Goal: Task Accomplishment & Management: Use online tool/utility

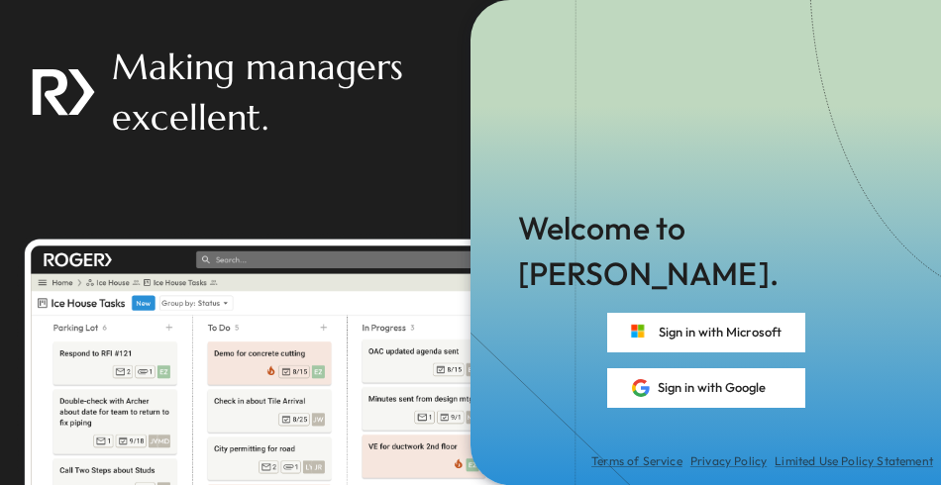
click at [715, 131] on div "Welcome to [PERSON_NAME]. Sign in with Microsoft Sign in with Google Terms of S…" at bounding box center [705, 242] width 470 height 485
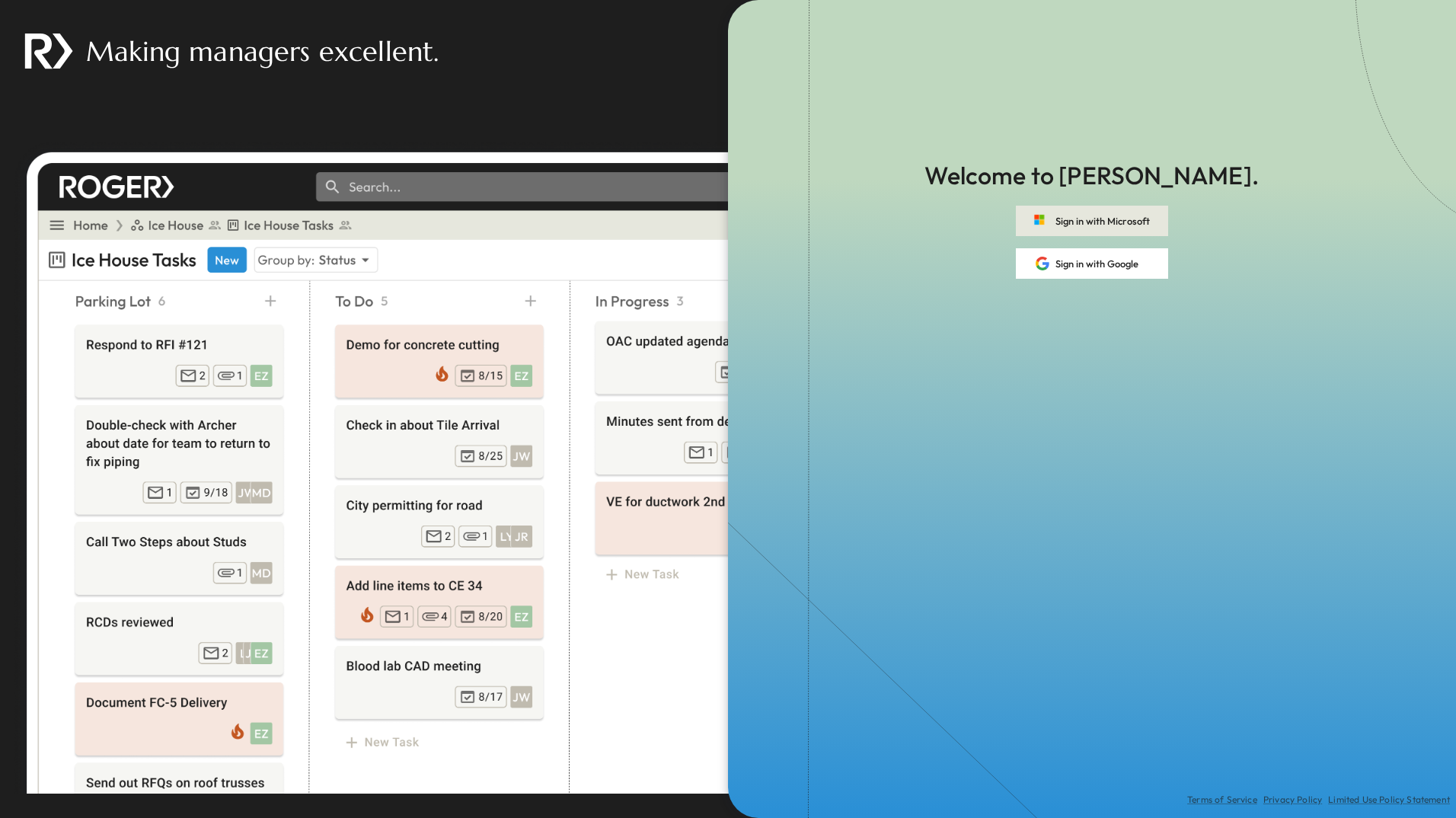
click at [1091, 221] on button "Sign in with Microsoft" at bounding box center [1092, 221] width 152 height 31
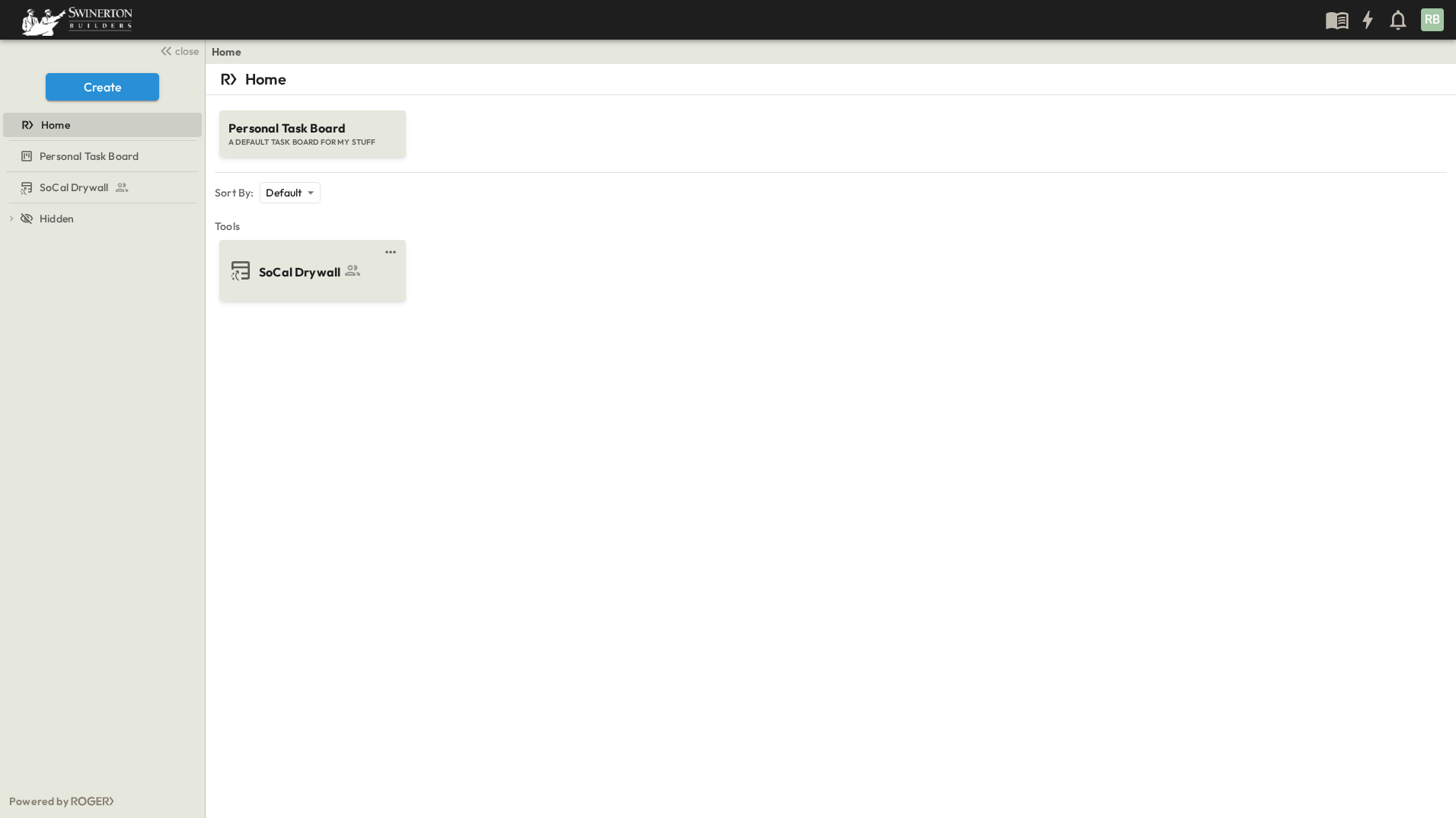
click at [311, 281] on div "SoCal Drywall" at bounding box center [311, 271] width 165 height 25
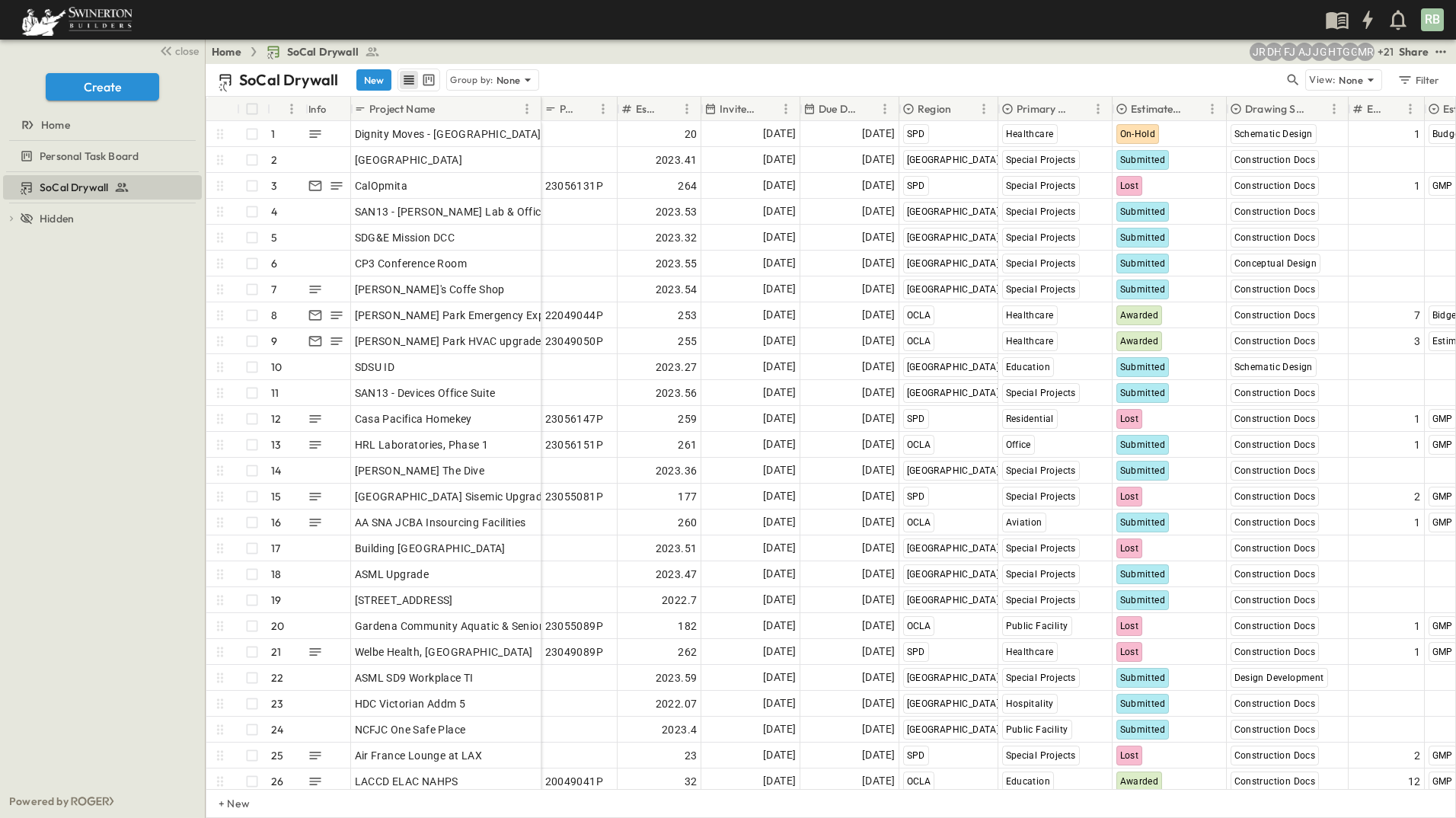
click at [911, 110] on icon at bounding box center [908, 109] width 12 height 12
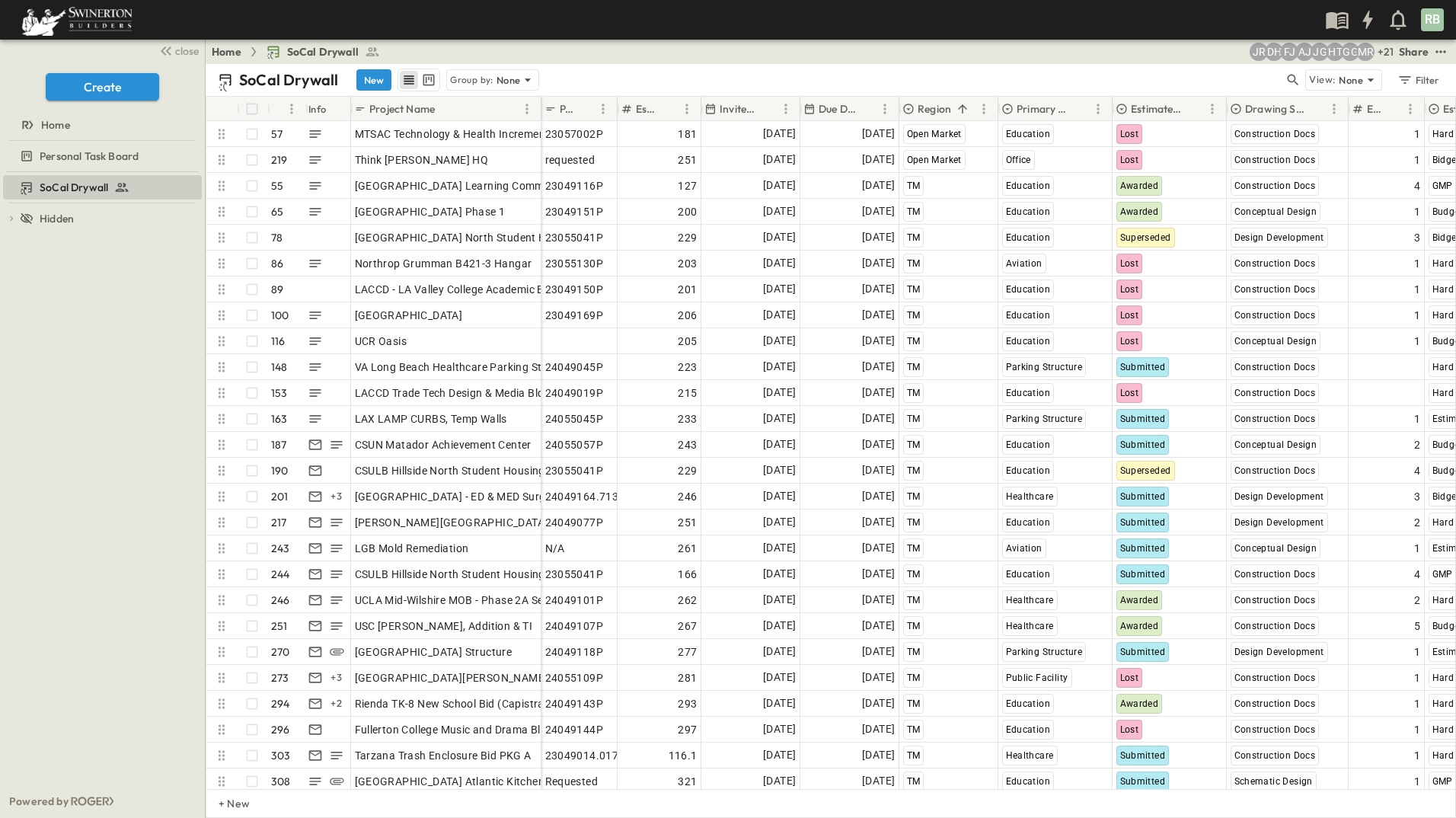
click at [1129, 111] on div "Estimate Status" at bounding box center [1150, 109] width 68 height 15
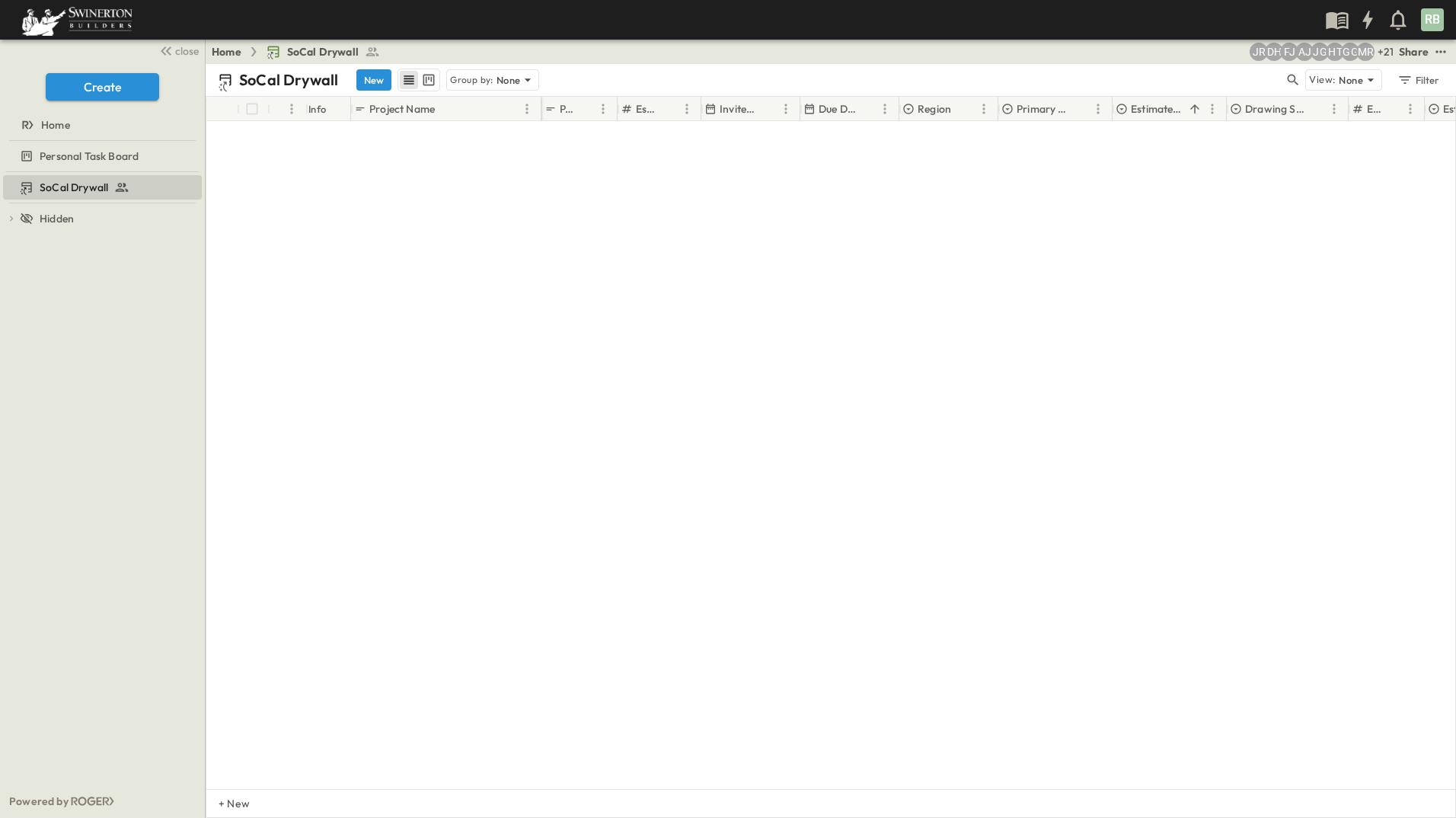
scroll to position [10682, 0]
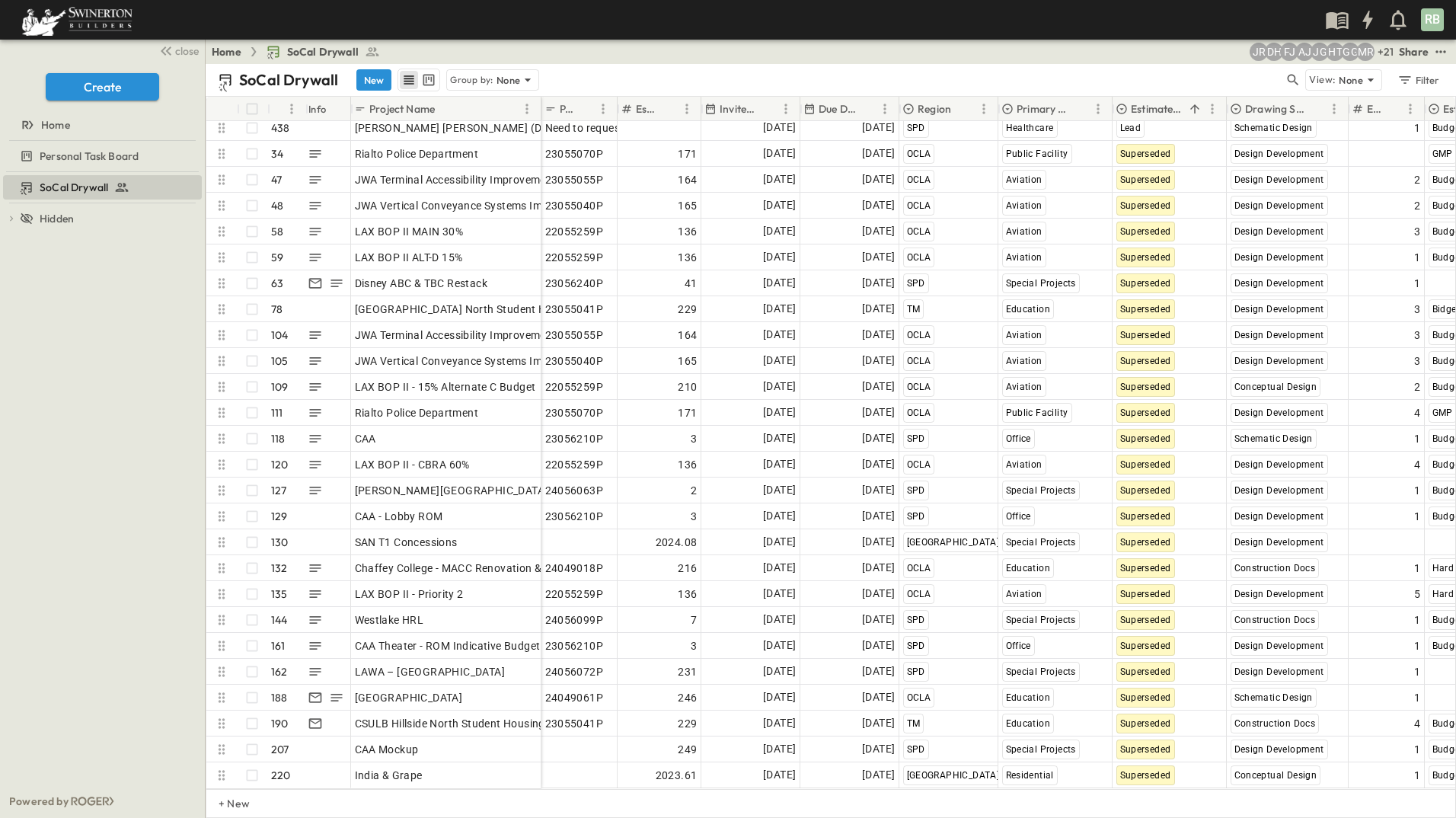
click at [839, 108] on p "Due Date" at bounding box center [838, 109] width 38 height 15
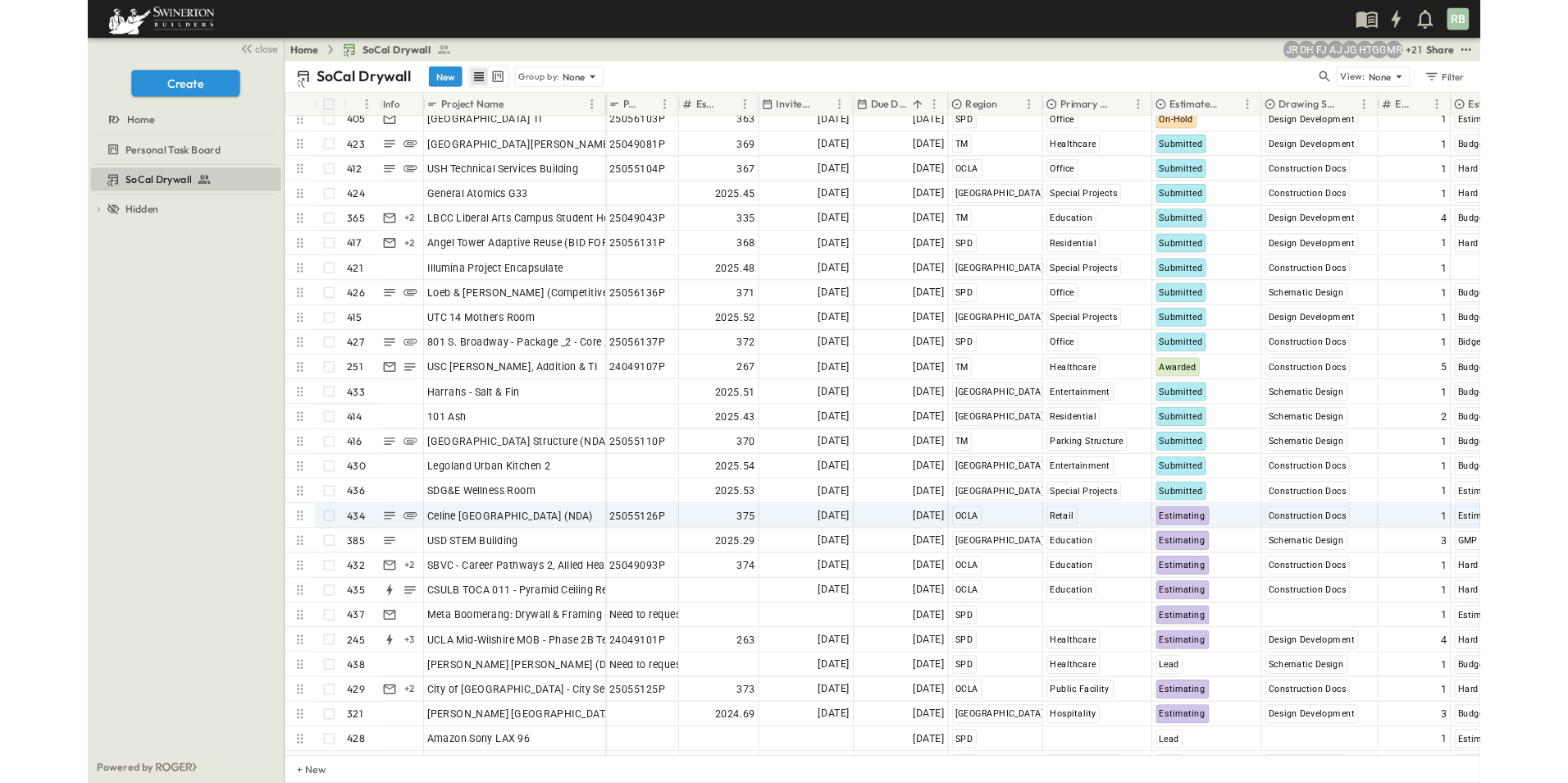
scroll to position [11326, 0]
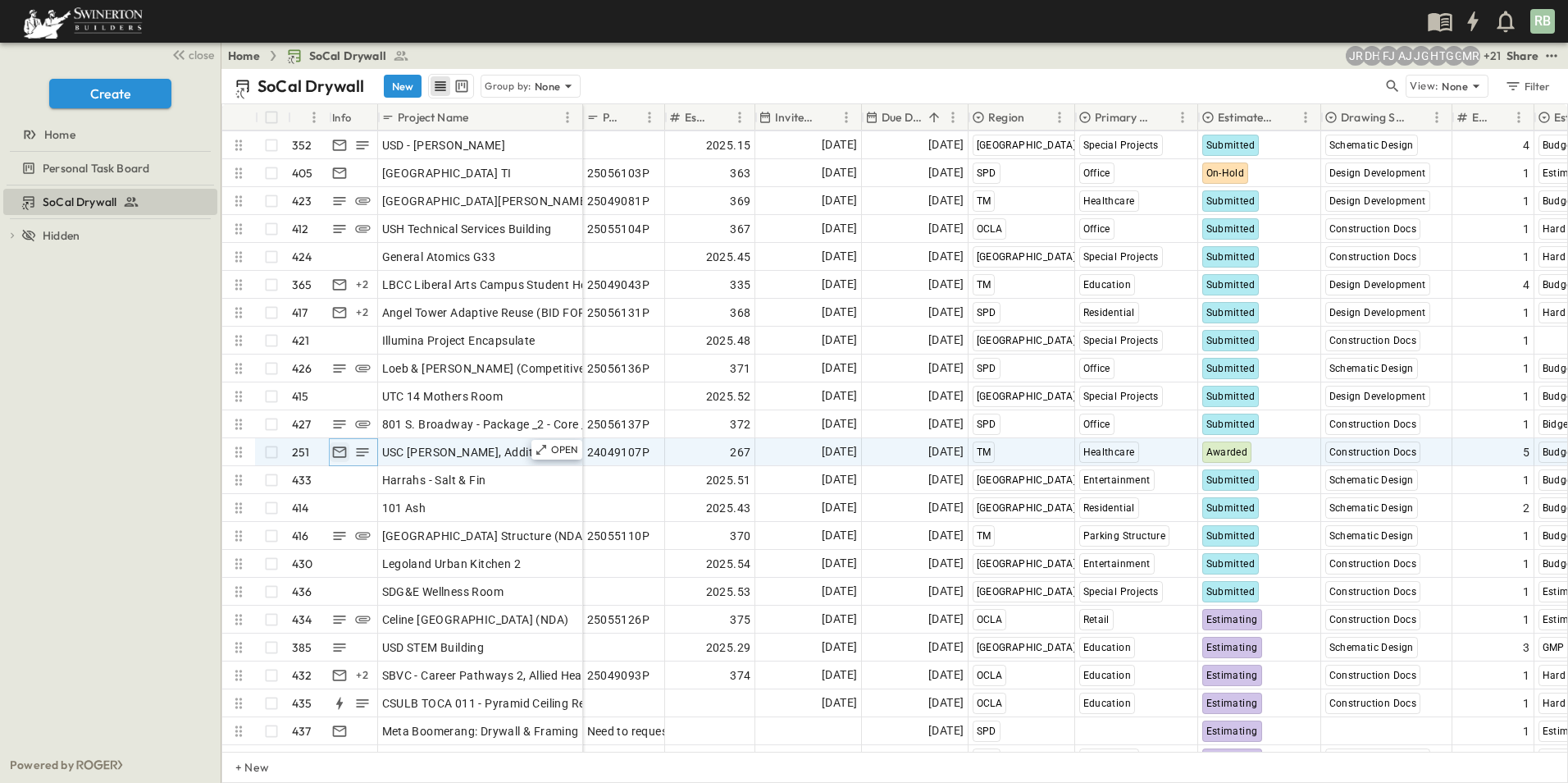
click at [339, 454] on icon "button" at bounding box center [340, 452] width 17 height 17
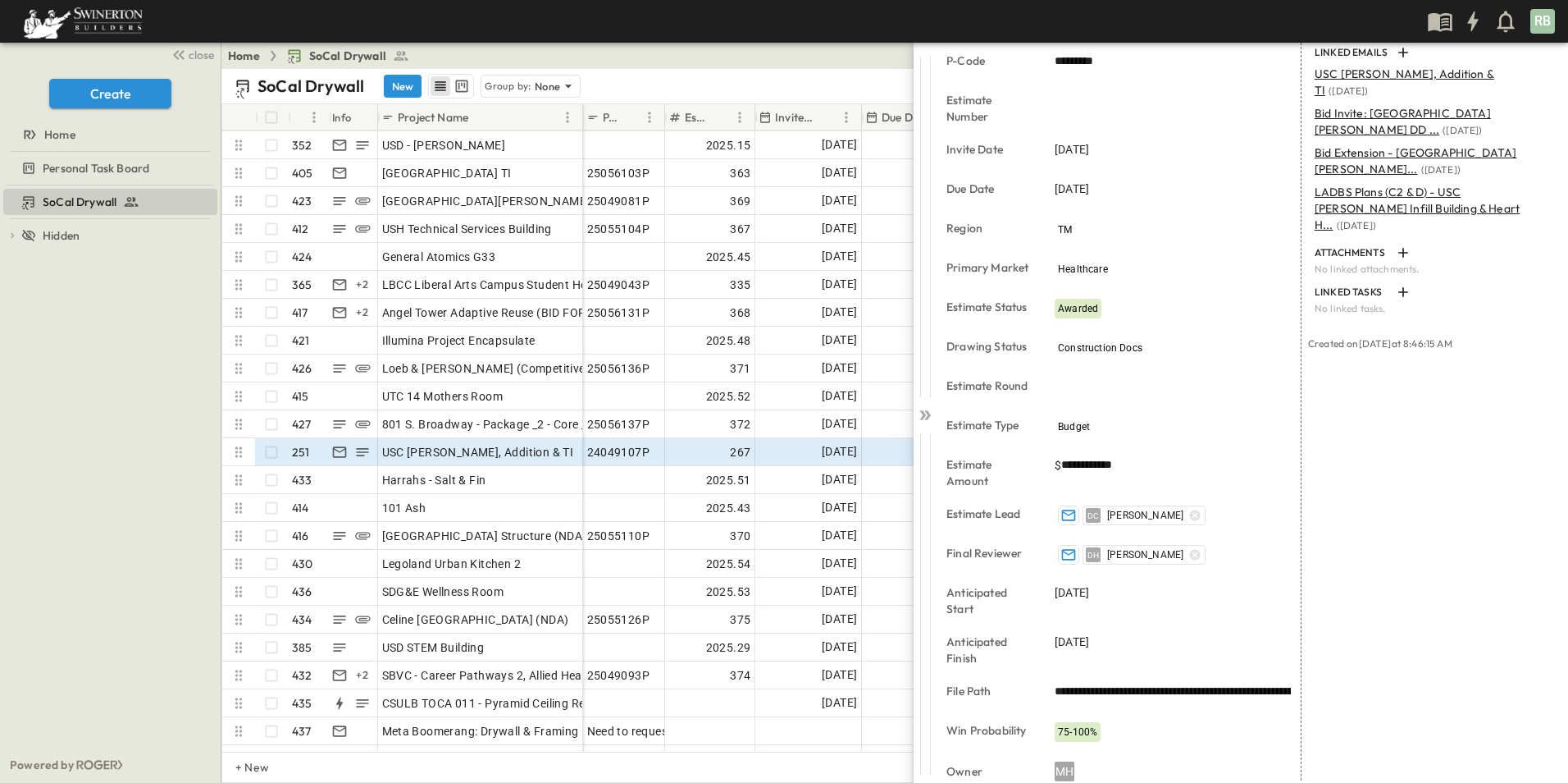
scroll to position [234, 0]
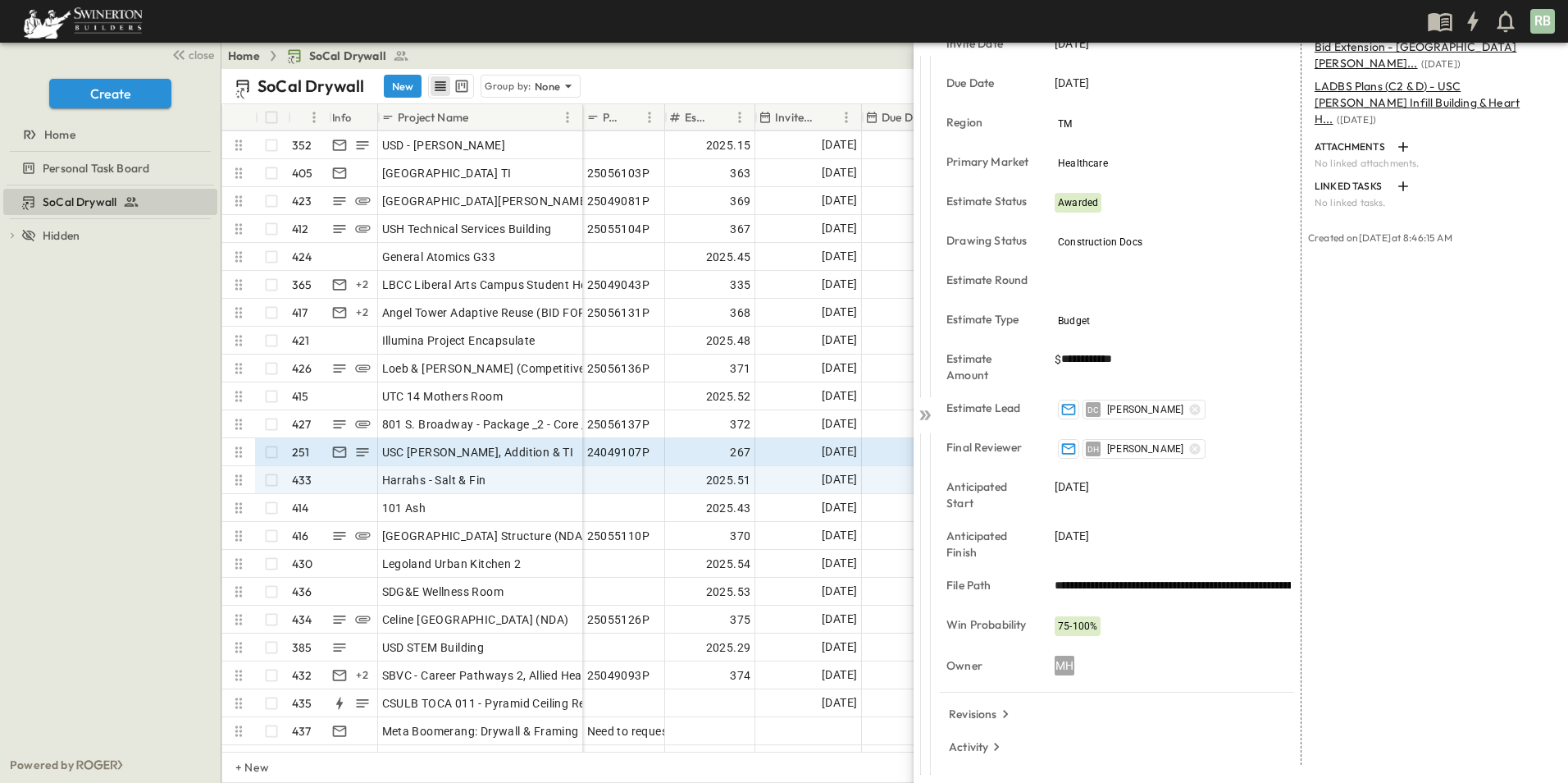
click at [146, 475] on div "SoCal Drywall To pick up a draggable item, press the space bar. While dragging,…" at bounding box center [110, 466] width 220 height 561
click at [141, 551] on div "SoCal Drywall To pick up a draggable item, press the space bar. While dragging,…" at bounding box center [110, 466] width 220 height 561
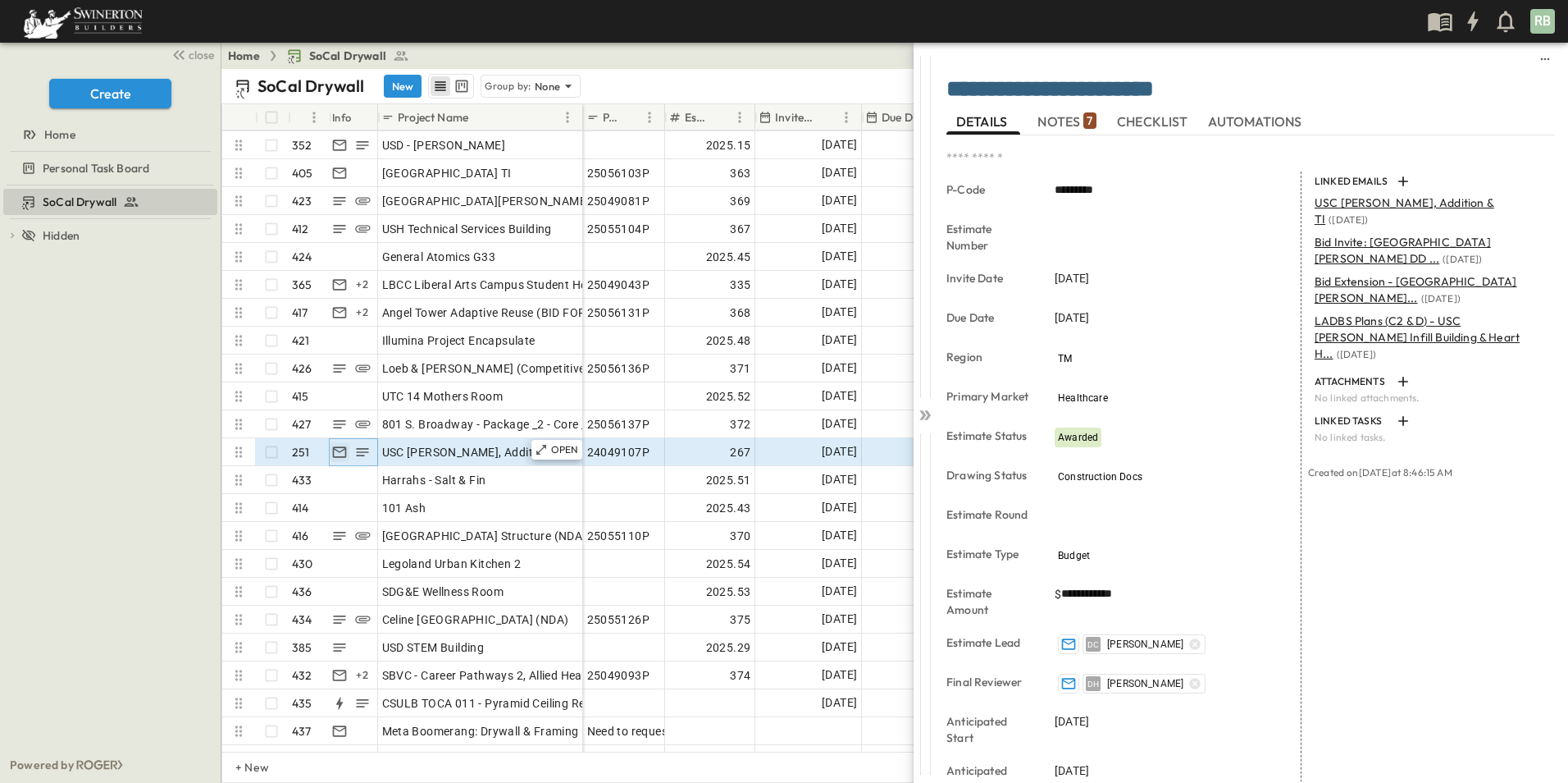
click at [338, 455] on icon "button" at bounding box center [340, 452] width 17 height 17
click at [903, 71] on div "**********" at bounding box center [1216, 391] width 706 height 783
drag, startPoint x: 924, startPoint y: 69, endPoint x: 1362, endPoint y: 107, distance: 439.6
click at [1362, 107] on div "**********" at bounding box center [1241, 411] width 654 height 738
click at [930, 205] on div at bounding box center [925, 226] width 23 height 341
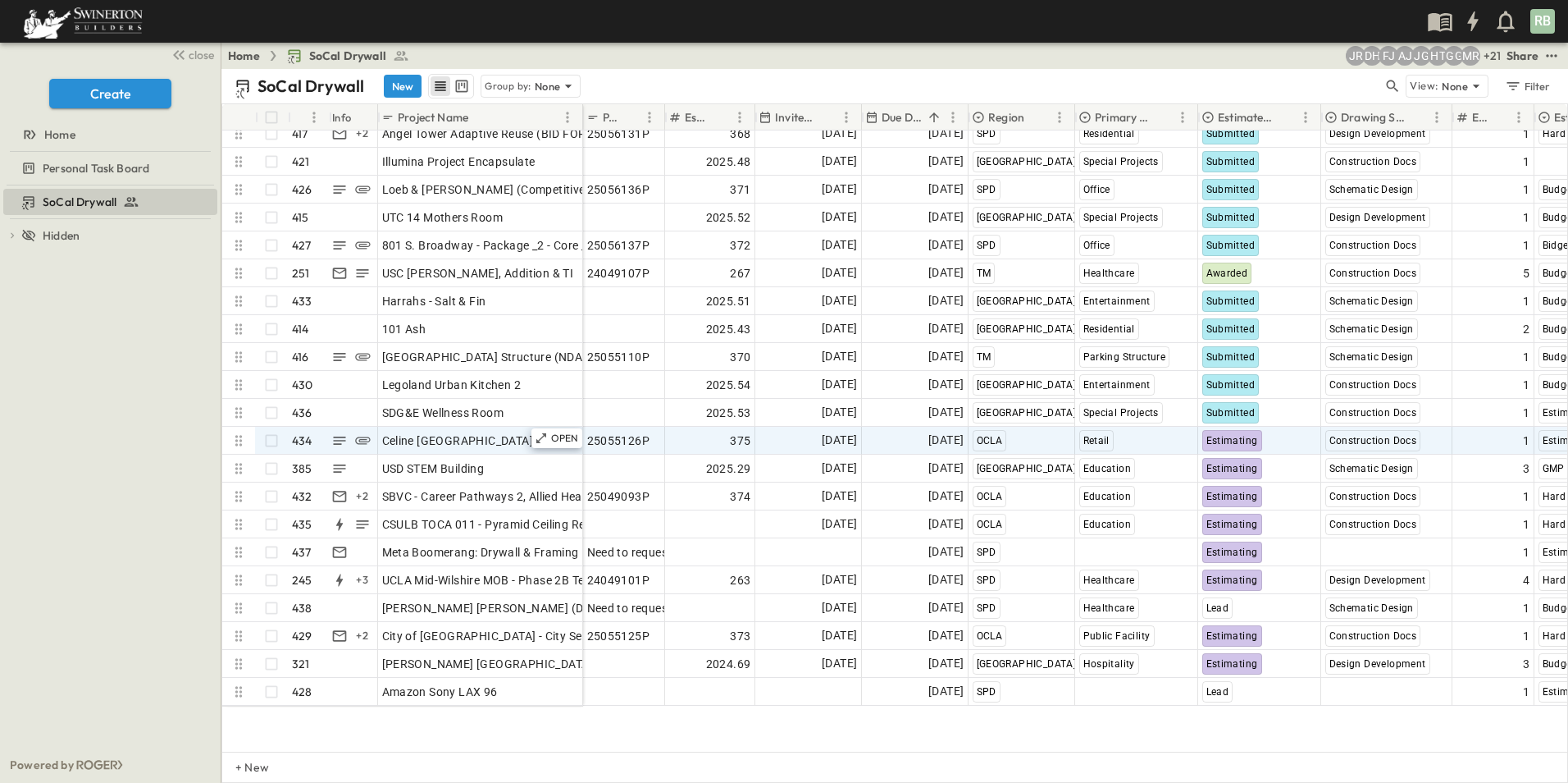
scroll to position [11365, 0]
